Goal: Task Accomplishment & Management: Manage account settings

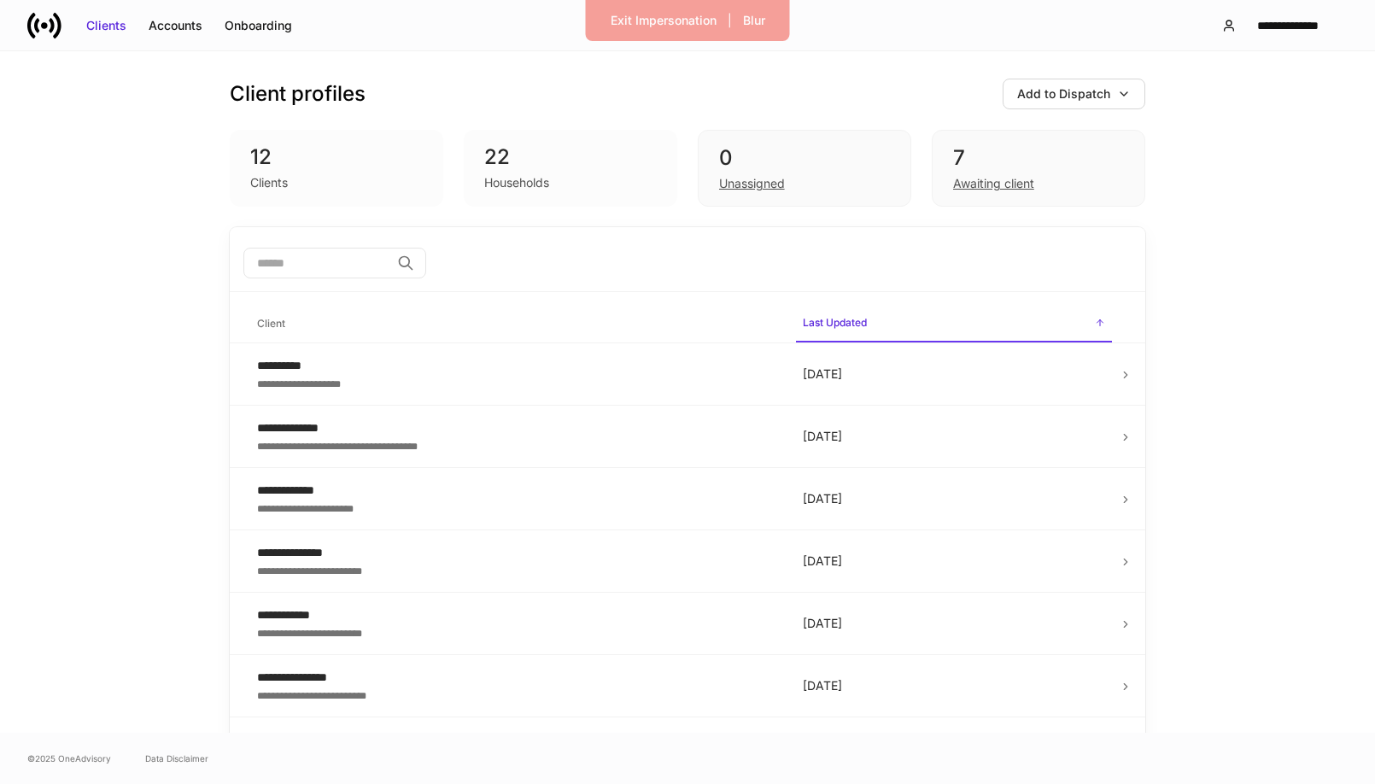
click at [366, 263] on input "search" at bounding box center [316, 263] width 147 height 31
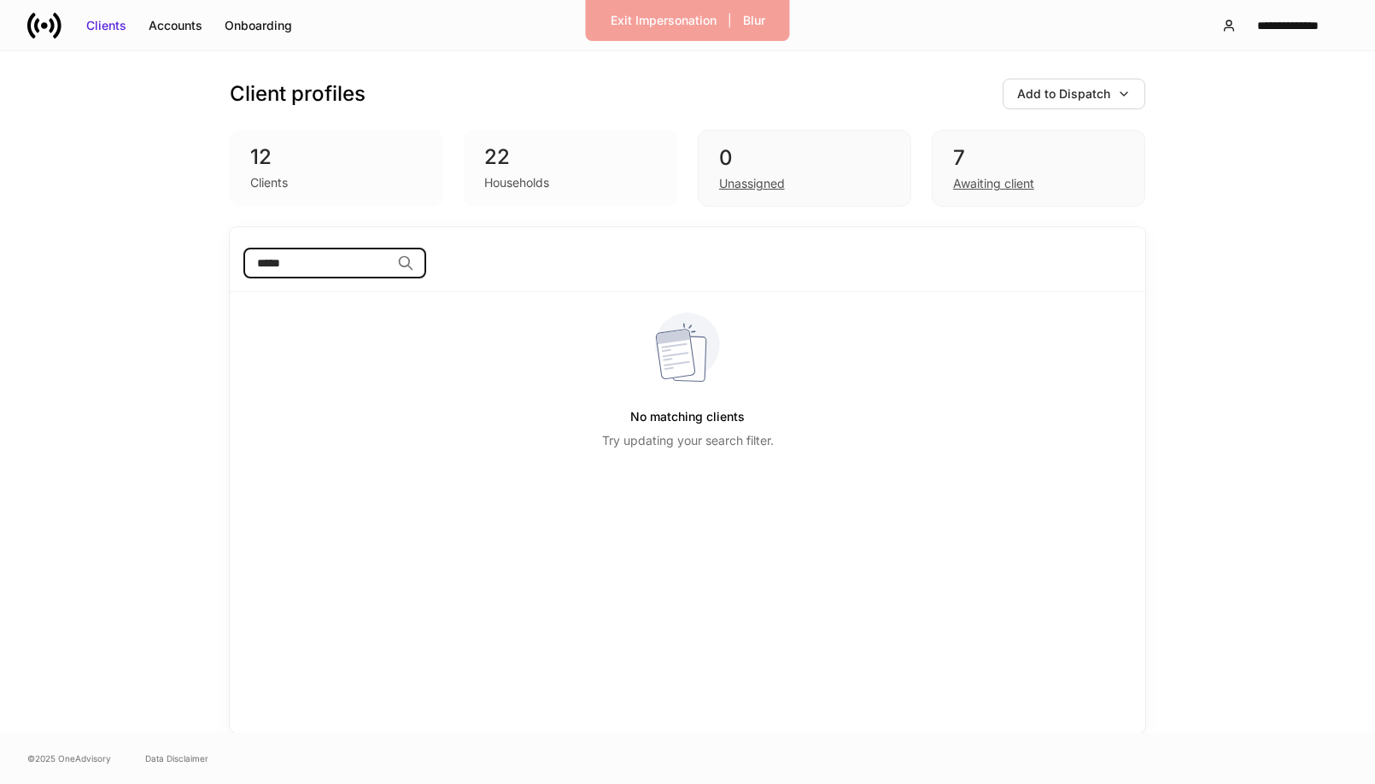
type input "*****"
drag, startPoint x: 183, startPoint y: 231, endPoint x: 172, endPoint y: 184, distance: 48.3
click at [183, 224] on div "Client profiles Add to Dispatch 12 Clients 22 Households 0 Unassigned 7 Awaitin…" at bounding box center [687, 392] width 1025 height 682
click at [474, 76] on div "Client profiles Add to Dispatch 12 Clients 22 Households 0 Unassigned 7 Awaitin…" at bounding box center [688, 139] width 916 height 176
click at [756, 184] on div "Unassigned" at bounding box center [752, 183] width 66 height 17
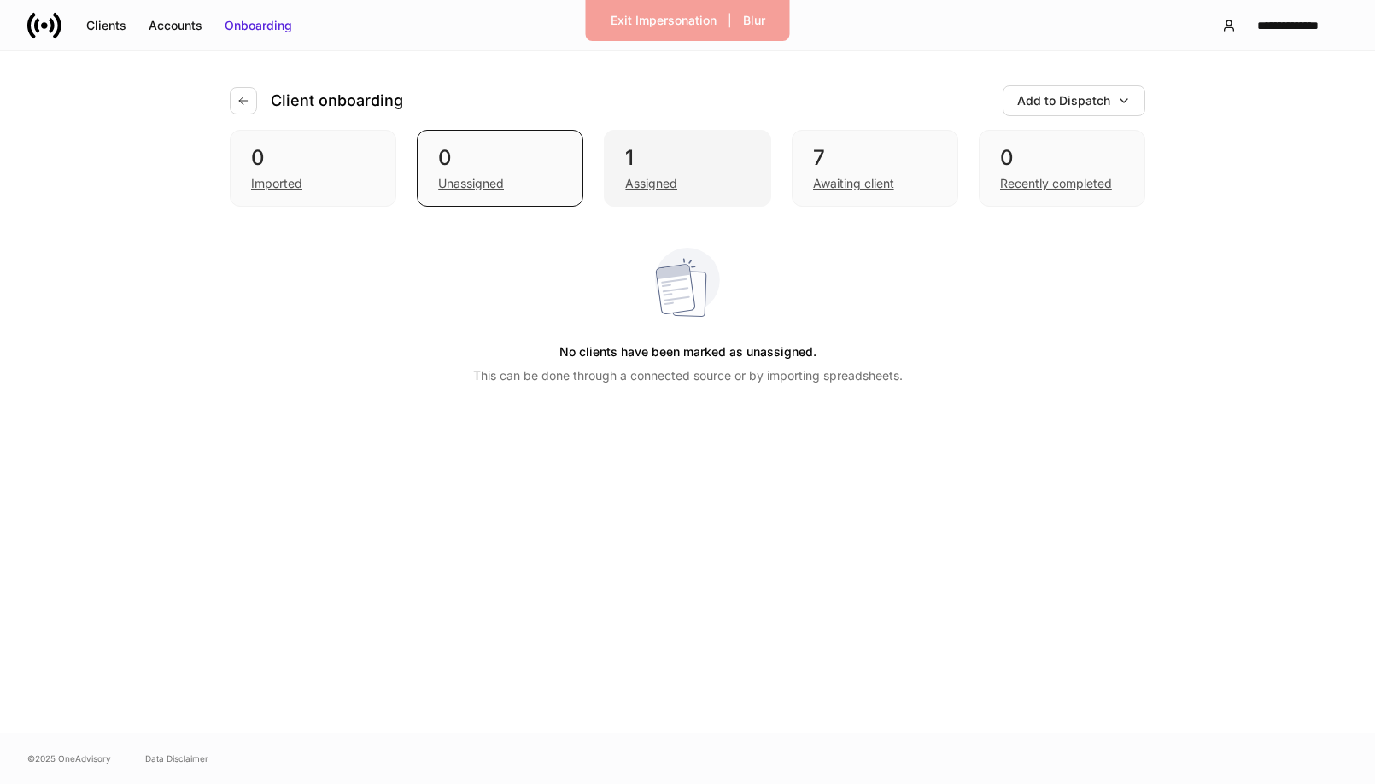
click at [648, 184] on div "Assigned" at bounding box center [651, 183] width 52 height 17
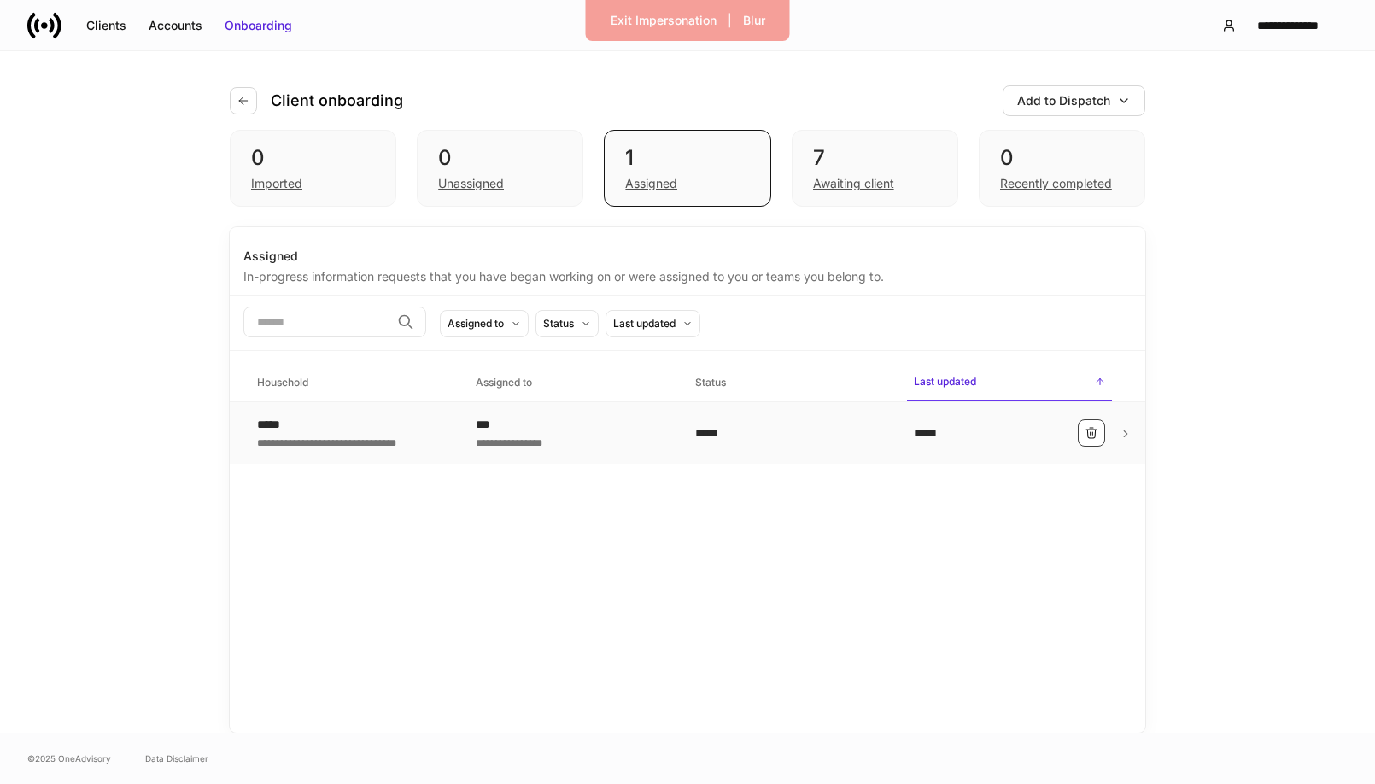
click at [1093, 429] on icon "button" at bounding box center [1092, 433] width 14 height 14
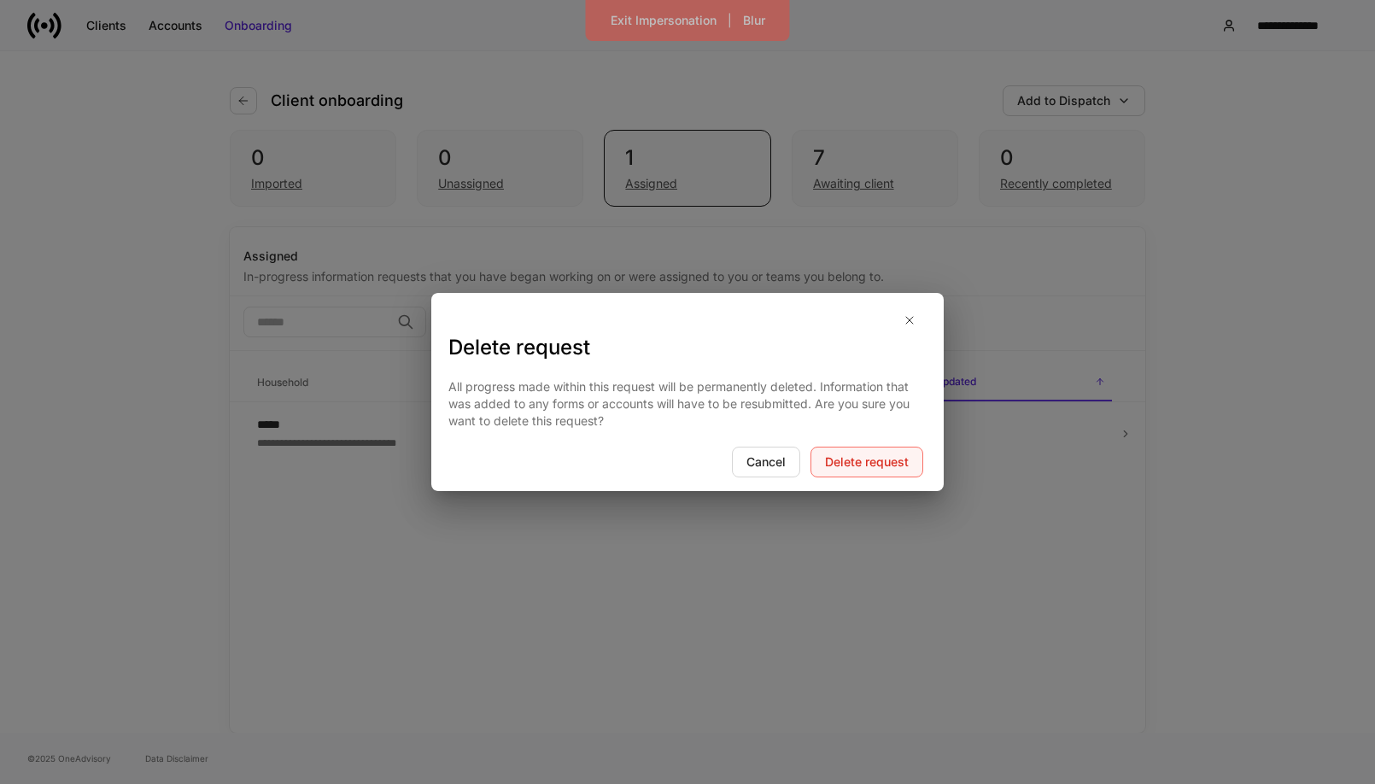
click at [879, 460] on div "Delete request" at bounding box center [867, 462] width 84 height 17
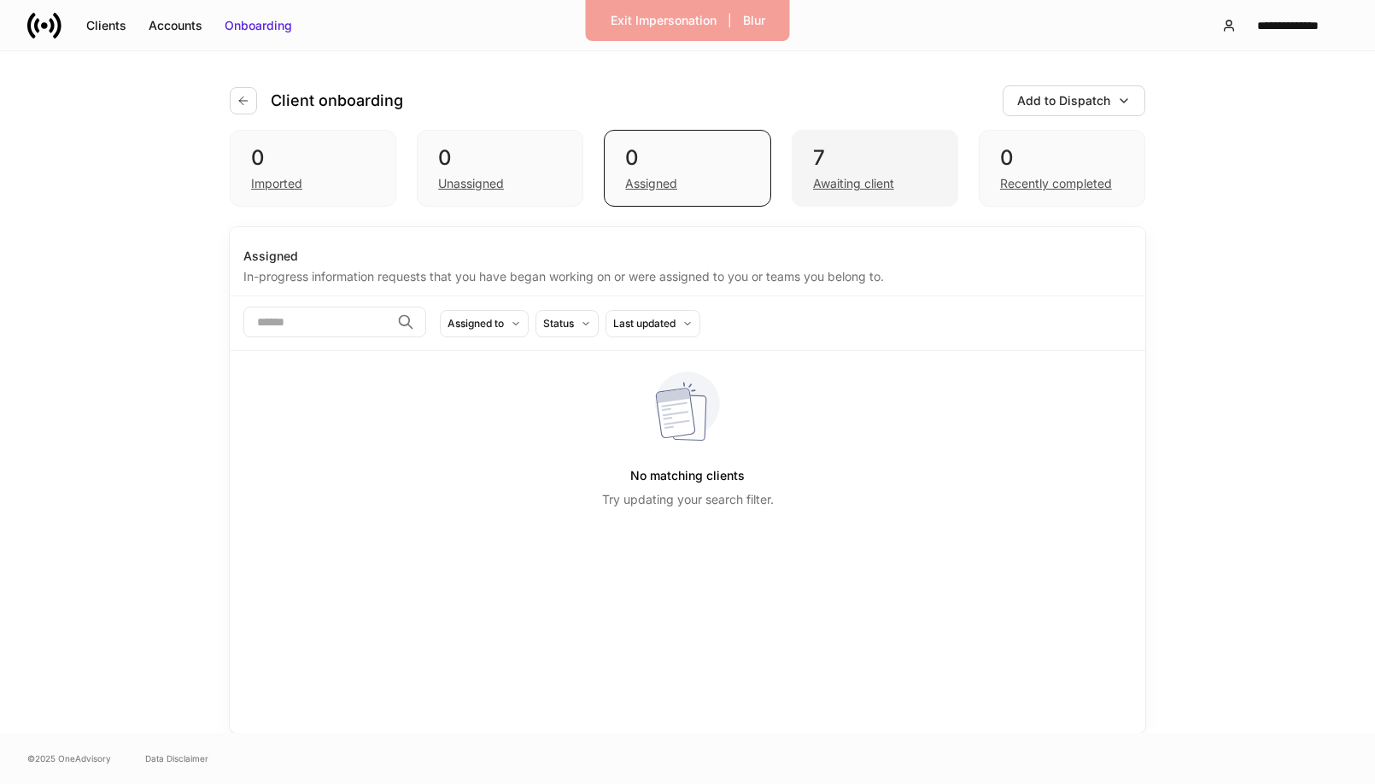
click at [875, 187] on div "Awaiting client" at bounding box center [853, 183] width 81 height 17
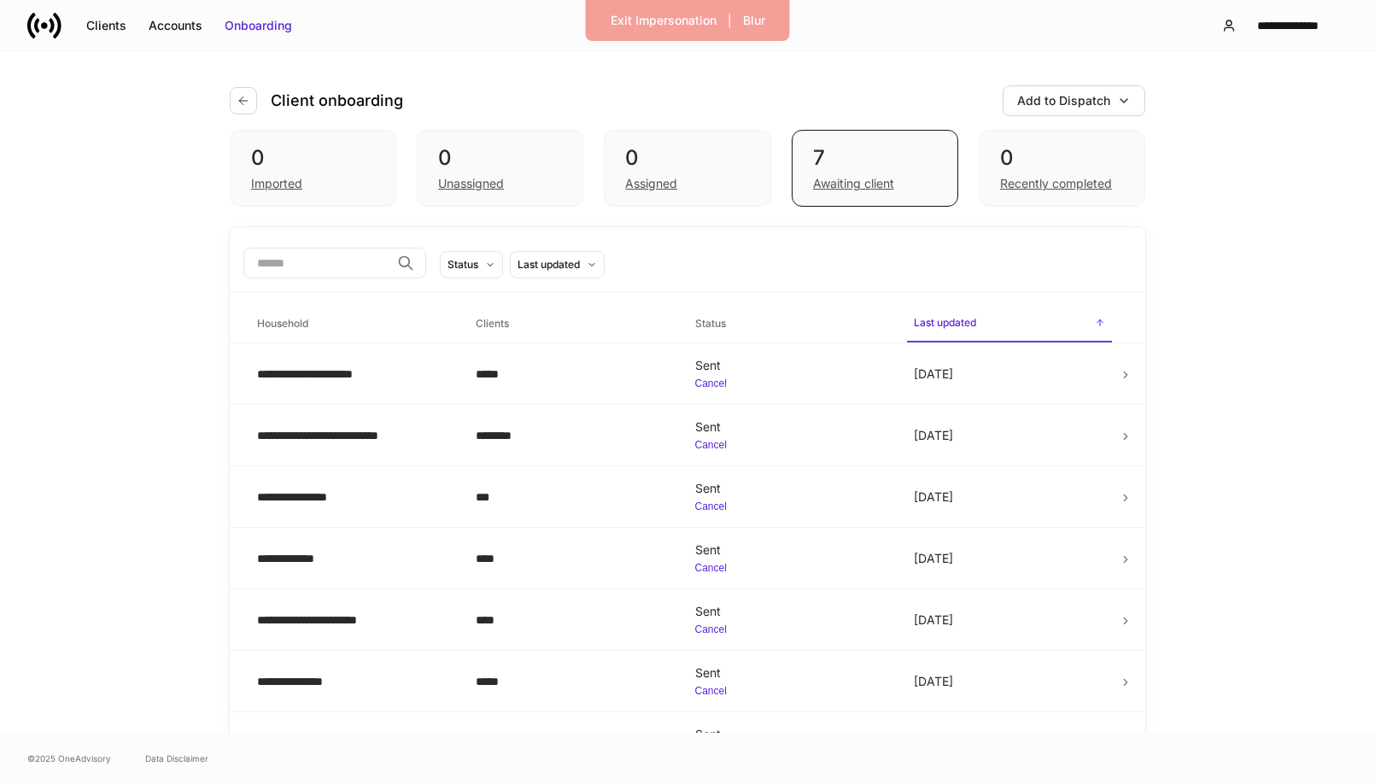
scroll to position [40, 0]
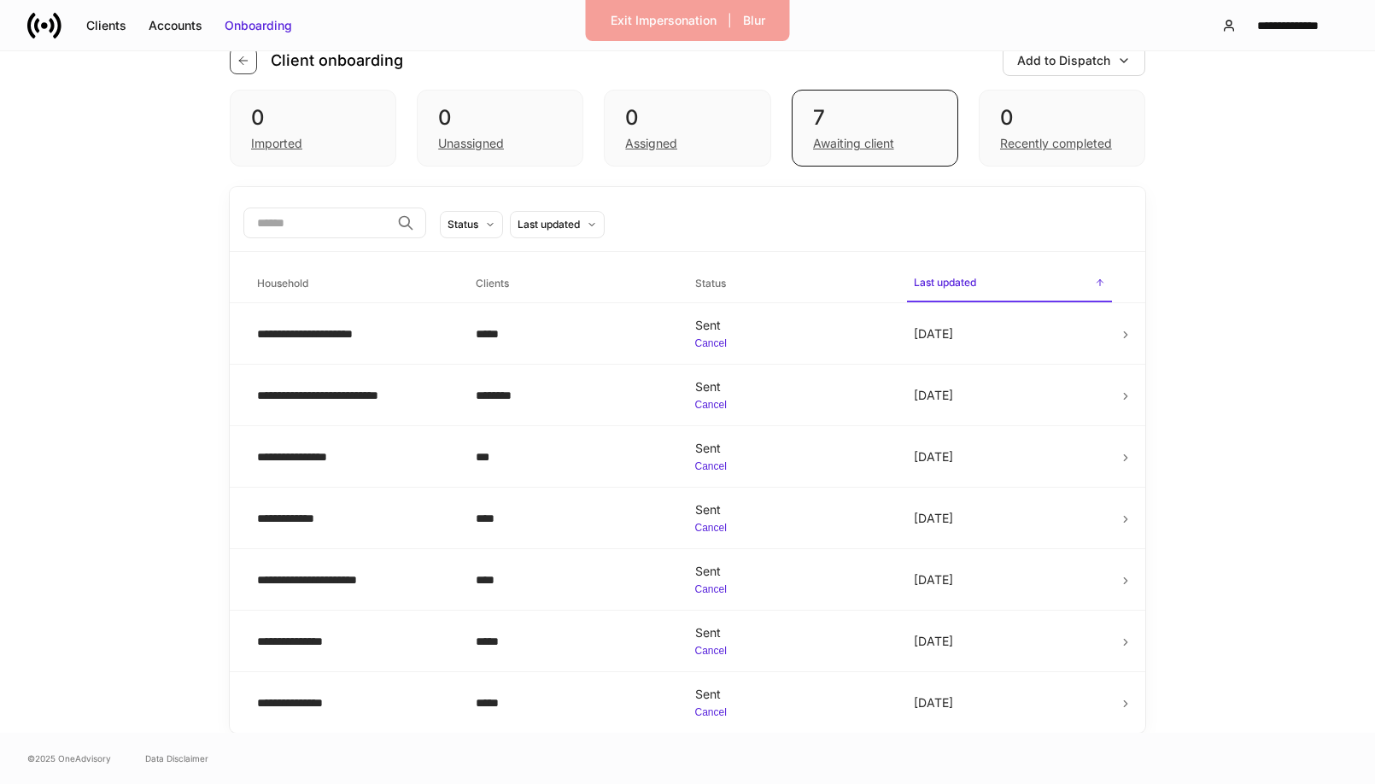
click at [245, 61] on icon "button" at bounding box center [244, 61] width 14 height 14
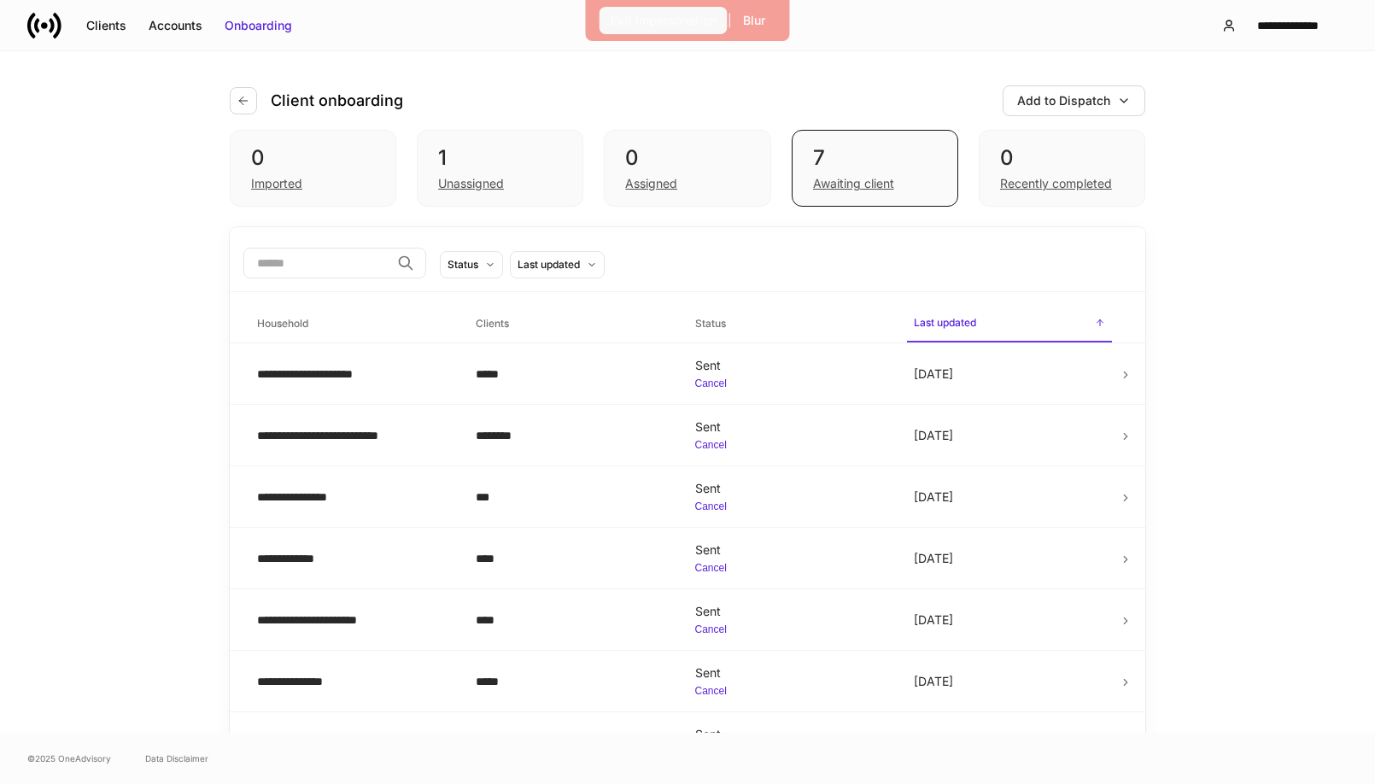
click at [692, 22] on div "Exit Impersonation" at bounding box center [664, 20] width 106 height 17
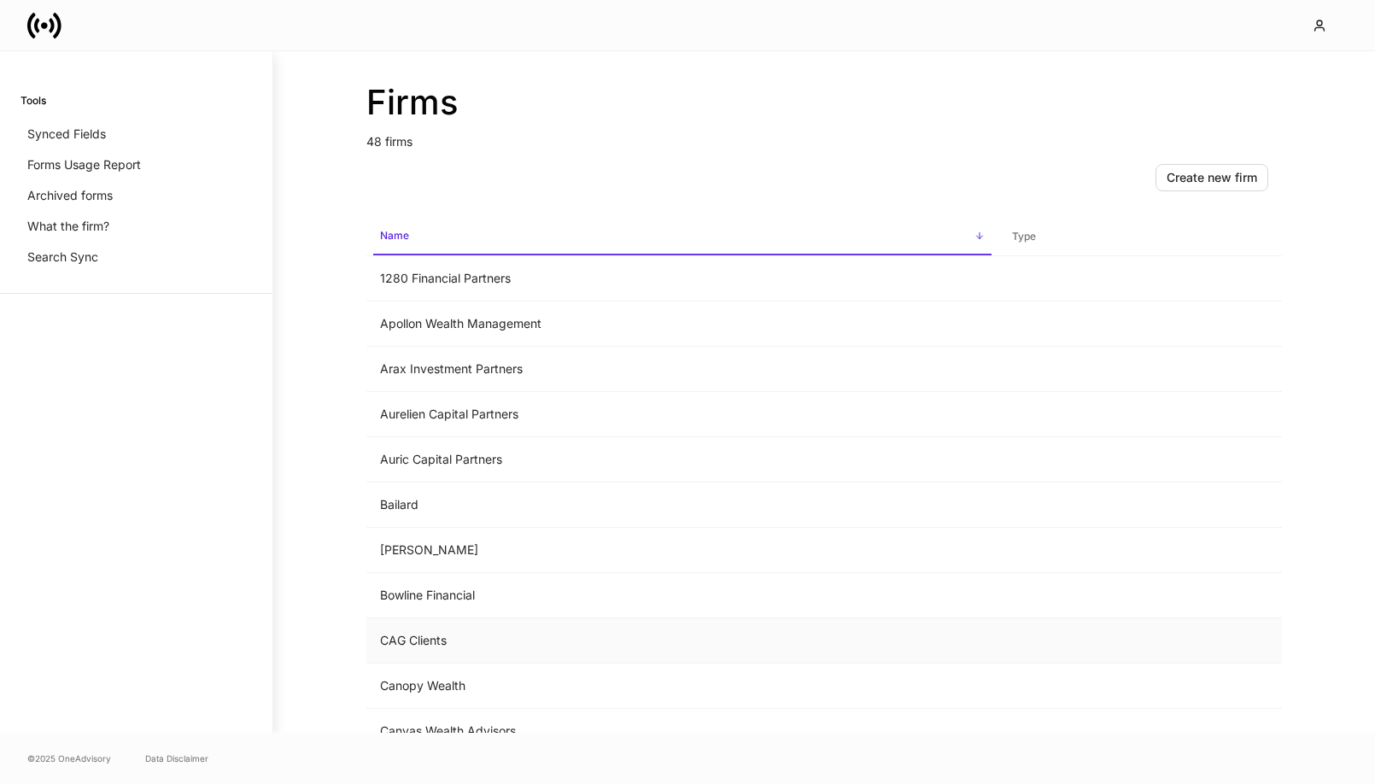
click at [410, 635] on td "CAG Clients" at bounding box center [682, 640] width 632 height 45
